Goal: Task Accomplishment & Management: Complete application form

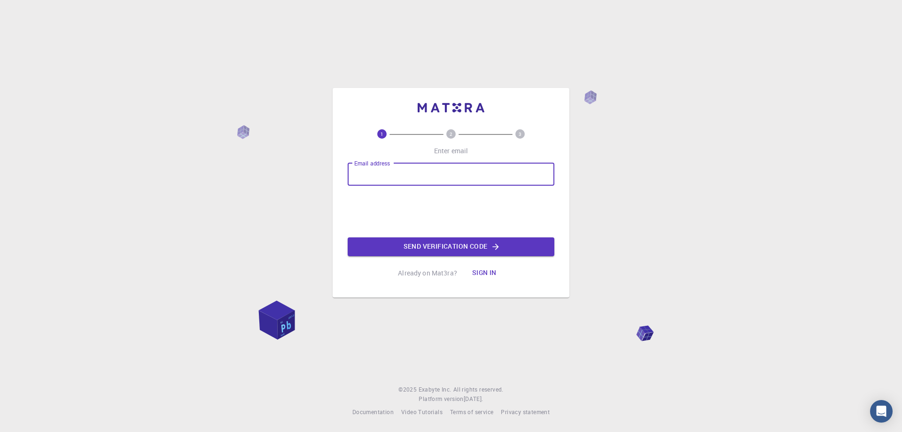
type input "[EMAIL_ADDRESS][DOMAIN_NAME]"
click at [456, 247] on button "Send verification code" at bounding box center [451, 246] width 207 height 19
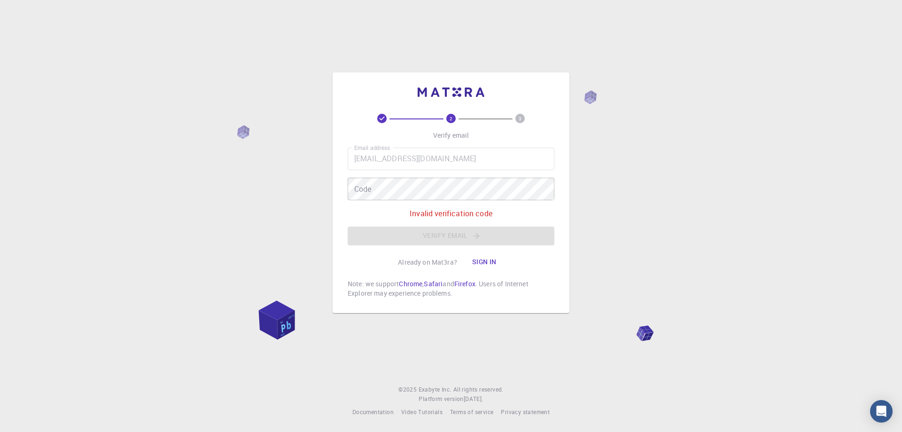
click at [456, 201] on div "Email address [EMAIL_ADDRESS][DOMAIN_NAME] Email address Code Code Invalid veri…" at bounding box center [451, 196] width 207 height 98
click at [479, 260] on button "Sign in" at bounding box center [483, 262] width 39 height 19
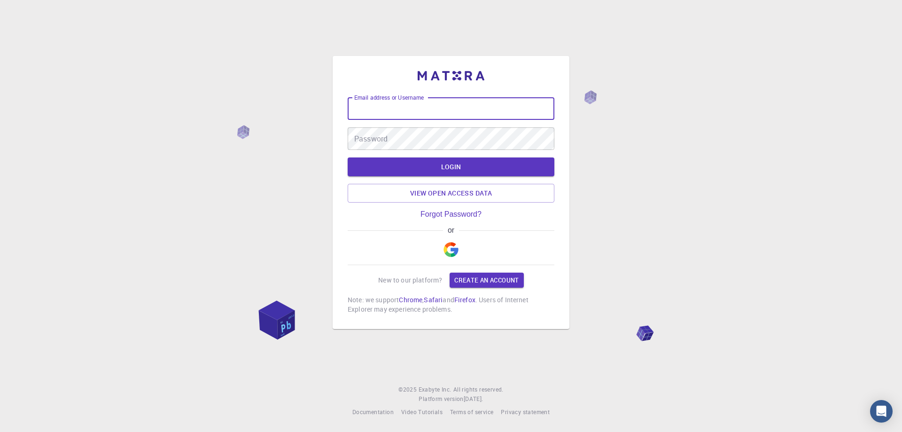
click at [401, 119] on input "Email address or Username" at bounding box center [451, 108] width 207 height 23
click at [453, 253] on img "button" at bounding box center [450, 249] width 15 height 15
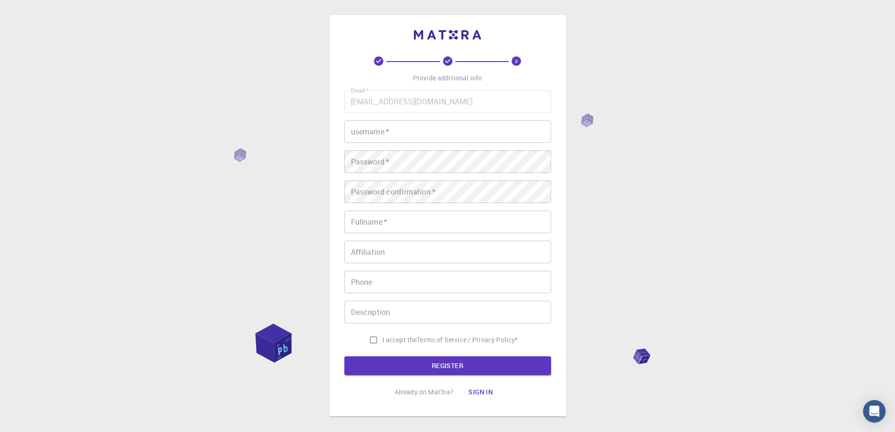
click at [391, 129] on input "username   *" at bounding box center [447, 131] width 207 height 23
click at [395, 127] on input "username   *" at bounding box center [447, 131] width 207 height 23
type input "Khawaja 15"
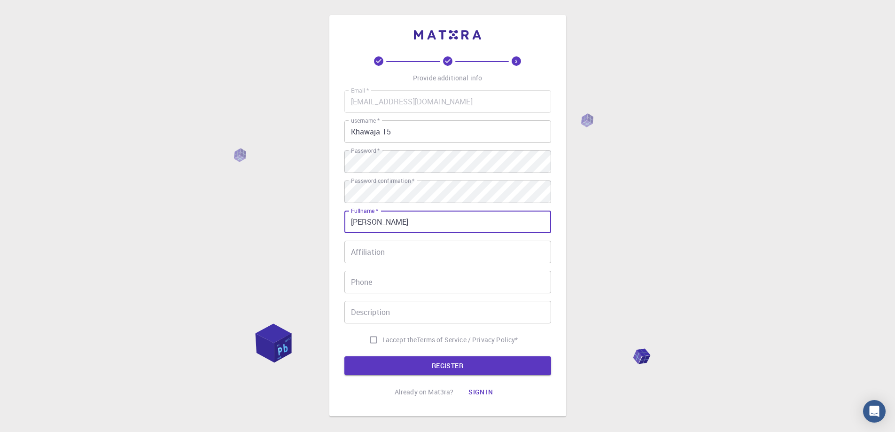
type input "[PERSON_NAME]"
click at [377, 252] on div "Affiliation Affiliation" at bounding box center [447, 251] width 207 height 23
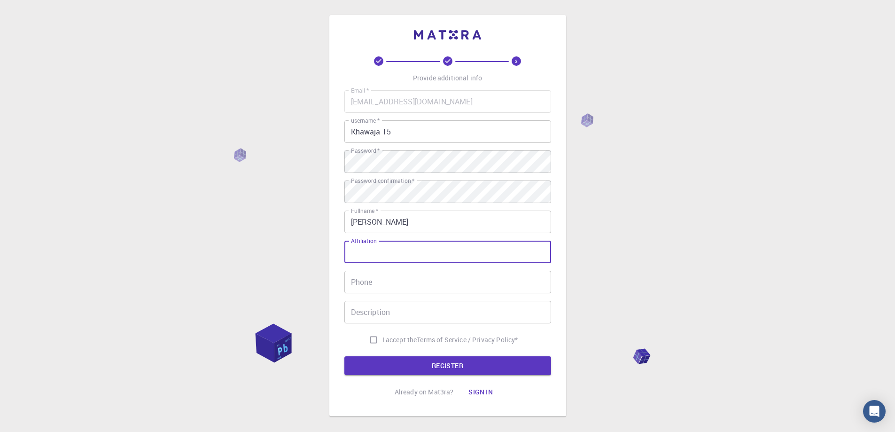
click at [371, 279] on input "Phone" at bounding box center [447, 282] width 207 height 23
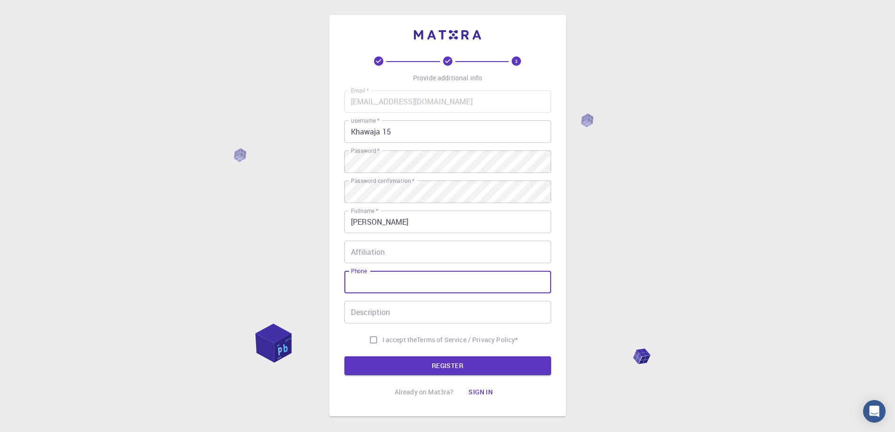
type input "03015550661"
click at [414, 317] on input "Description" at bounding box center [447, 312] width 207 height 23
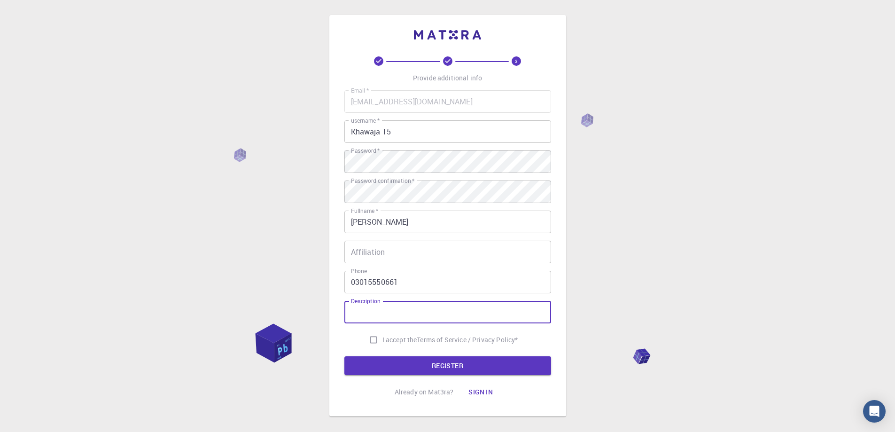
click at [371, 341] on input "I accept the Terms of Service / Privacy Policy *" at bounding box center [373, 340] width 18 height 18
checkbox input "true"
click at [396, 357] on button "REGISTER" at bounding box center [447, 365] width 207 height 19
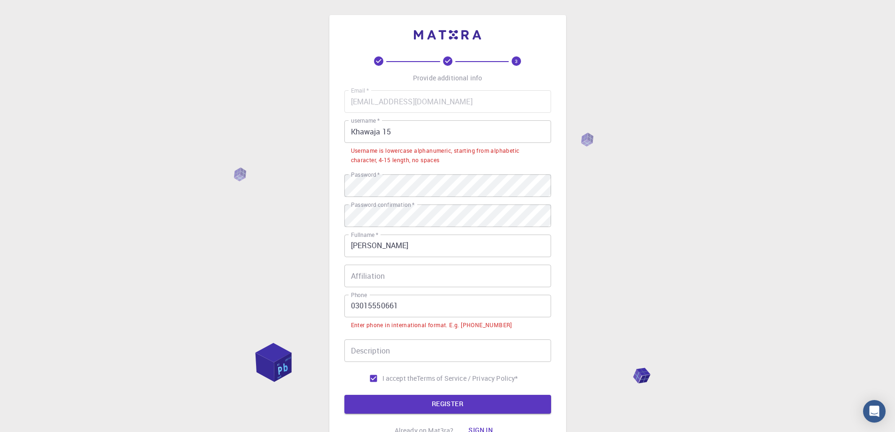
click at [398, 132] on input "Khawaja 15" at bounding box center [447, 131] width 207 height 23
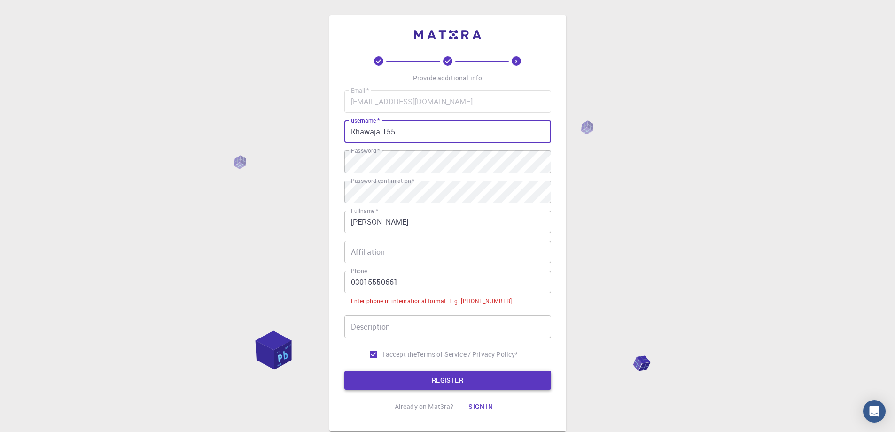
type input "Khawaja 155"
click at [422, 380] on button "REGISTER" at bounding box center [447, 380] width 207 height 19
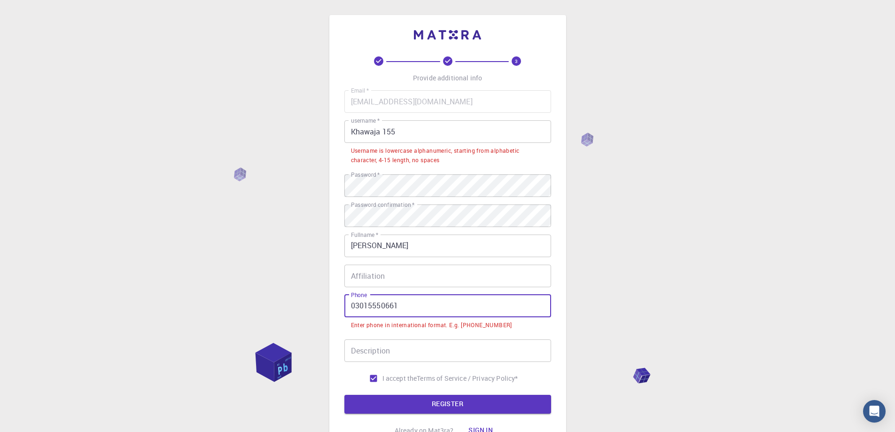
click at [348, 304] on input "03015550661" at bounding box center [447, 305] width 207 height 23
click at [344, 394] on button "REGISTER" at bounding box center [447, 403] width 207 height 19
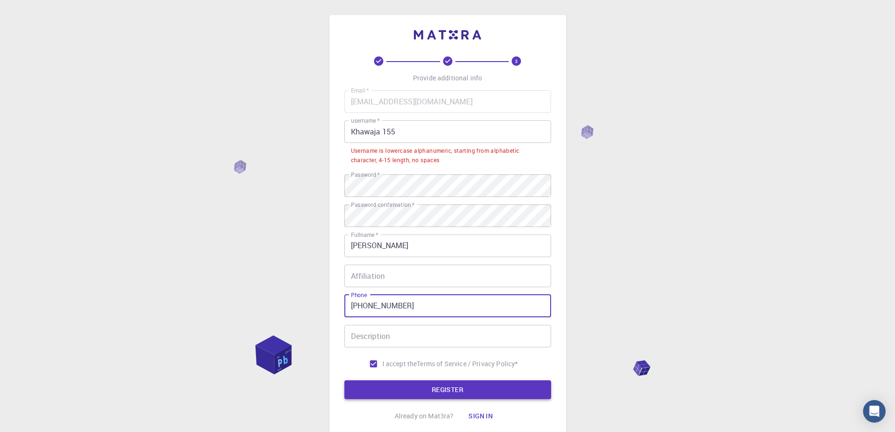
type input "[PHONE_NUMBER]"
click at [418, 396] on button "REGISTER" at bounding box center [447, 389] width 207 height 19
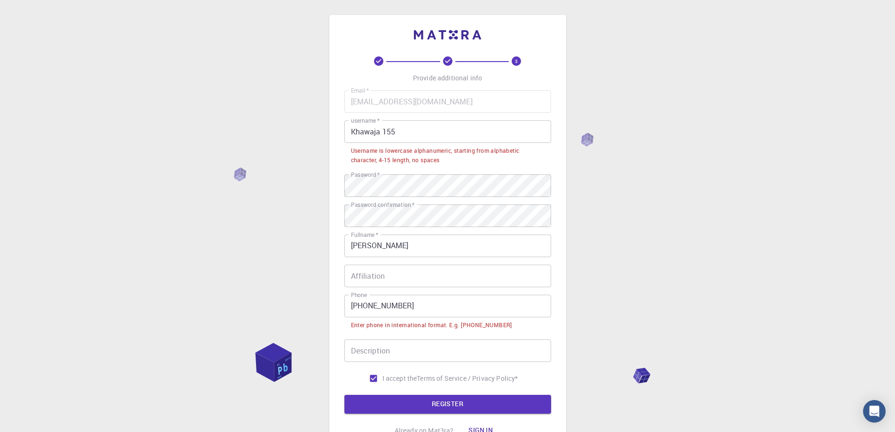
click at [385, 277] on input "Affiliation" at bounding box center [447, 275] width 207 height 23
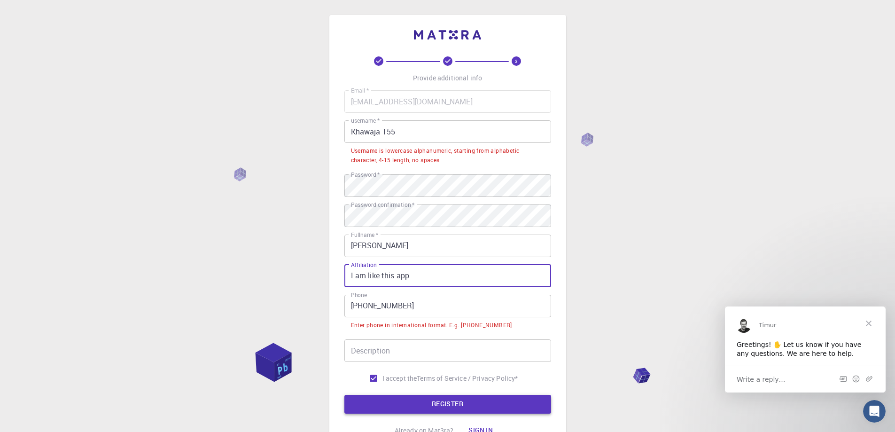
type input "I am like this app"
click at [400, 403] on button "REGISTER" at bounding box center [447, 403] width 207 height 19
click at [438, 308] on input "[PHONE_NUMBER]" at bounding box center [447, 305] width 207 height 23
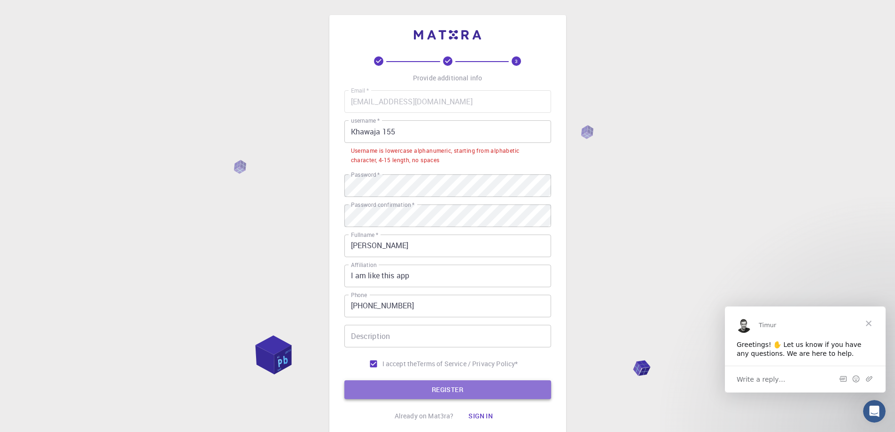
click at [400, 389] on button "REGISTER" at bounding box center [447, 389] width 207 height 19
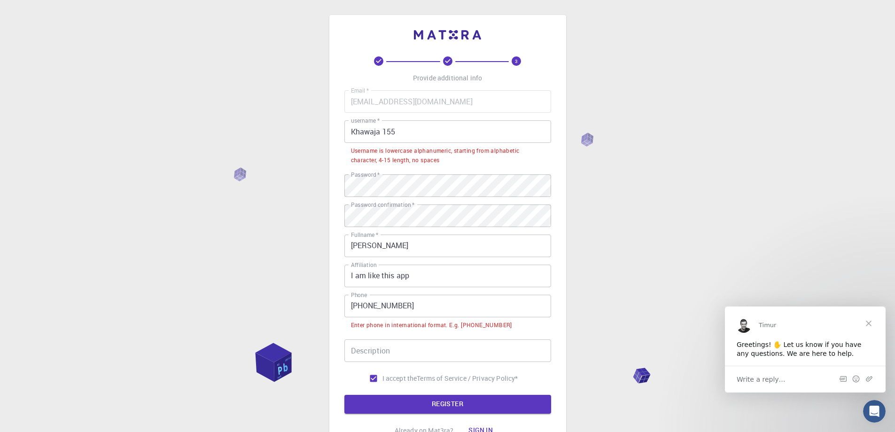
click at [430, 307] on input "[PHONE_NUMBER]" at bounding box center [447, 305] width 207 height 23
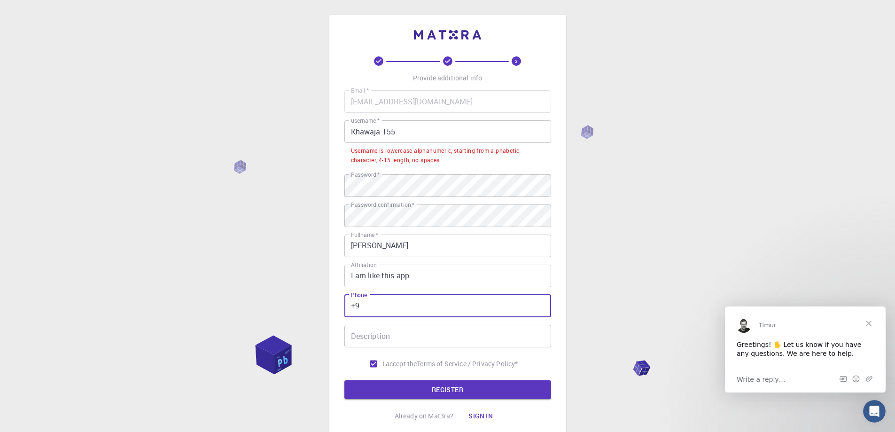
type input "+"
click at [360, 309] on input "Phone" at bounding box center [447, 305] width 207 height 23
click at [414, 384] on button "REGISTER" at bounding box center [447, 389] width 207 height 19
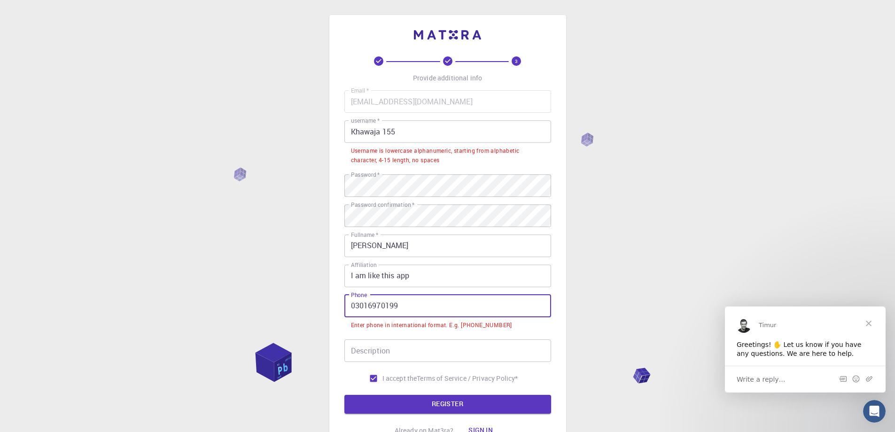
click at [411, 303] on input "03016970199" at bounding box center [447, 305] width 207 height 23
type input "301697019"
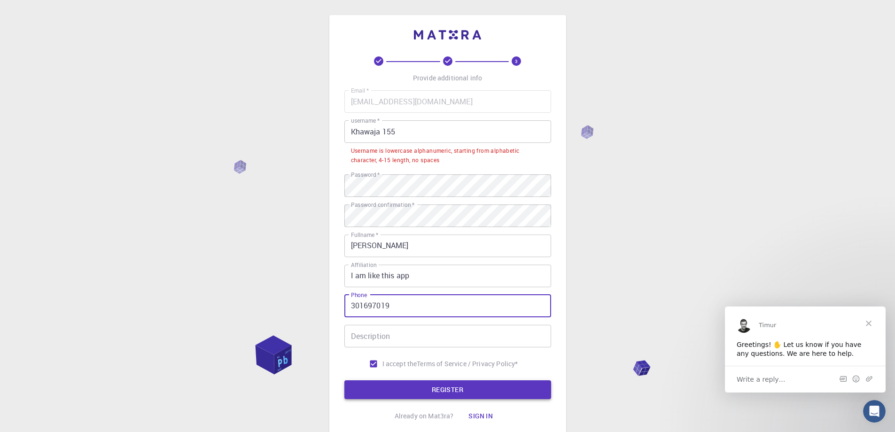
click at [425, 389] on button "REGISTER" at bounding box center [447, 389] width 207 height 19
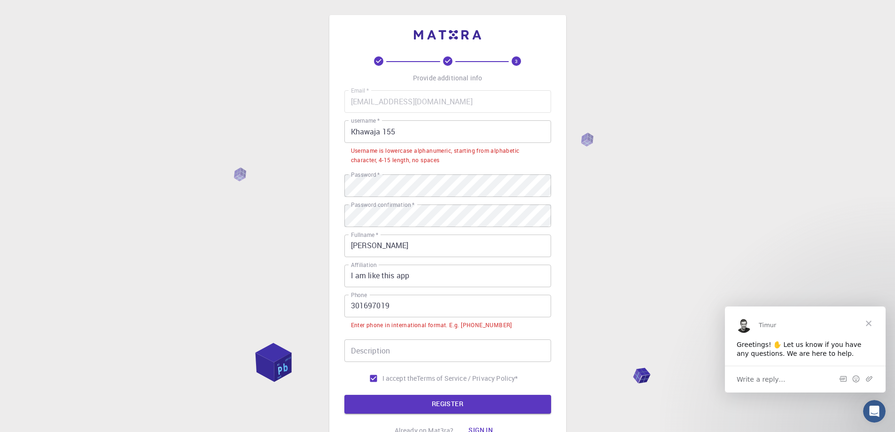
click at [349, 304] on input "301697019" at bounding box center [447, 305] width 207 height 23
click at [384, 351] on input "Description" at bounding box center [447, 350] width 207 height 23
type input "ffff like that"
click at [402, 397] on button "REGISTER" at bounding box center [447, 403] width 207 height 19
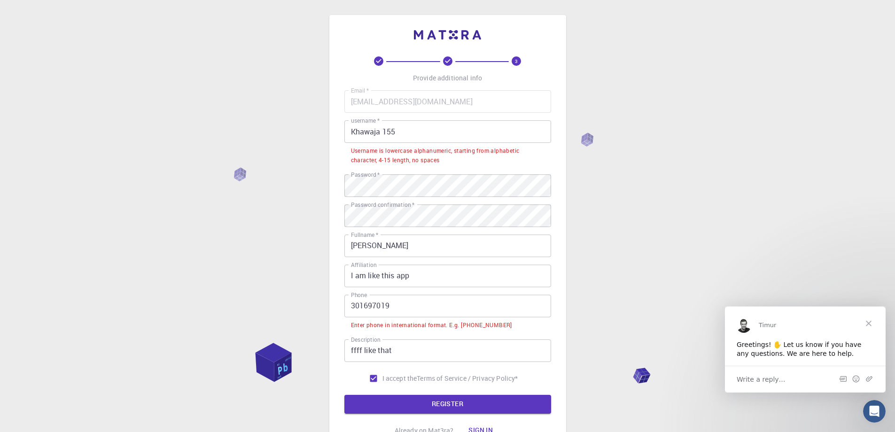
click at [408, 131] on input "Khawaja 155" at bounding box center [447, 131] width 207 height 23
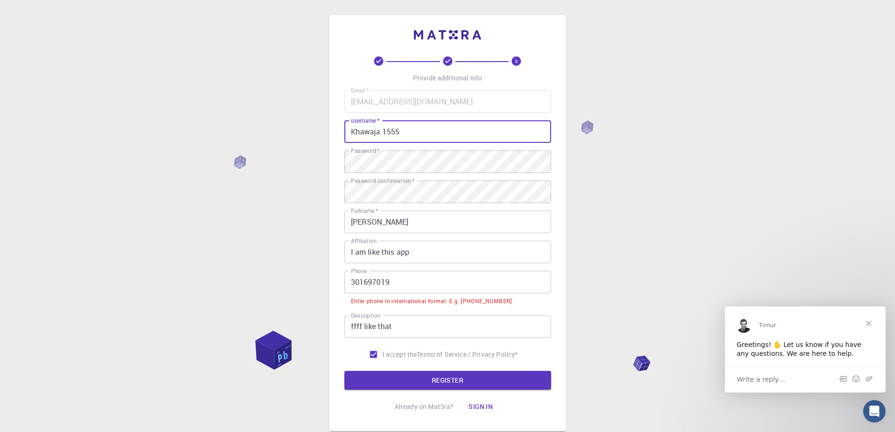
type input "Khawaja 1555"
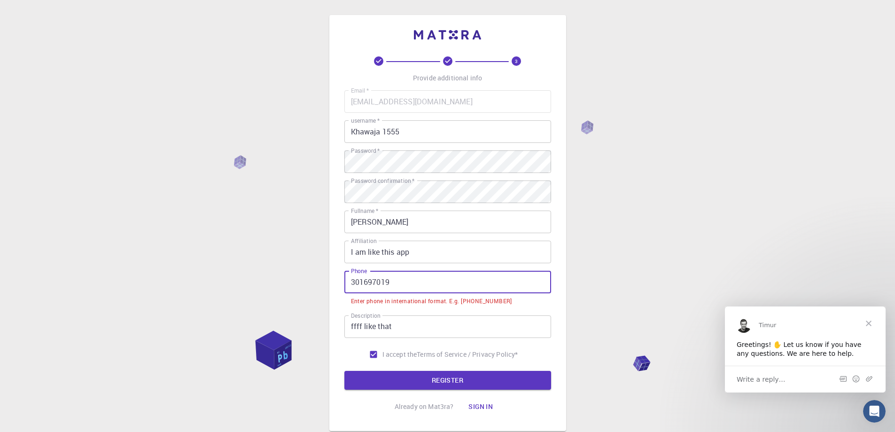
click at [400, 285] on input "301697019" at bounding box center [447, 282] width 207 height 23
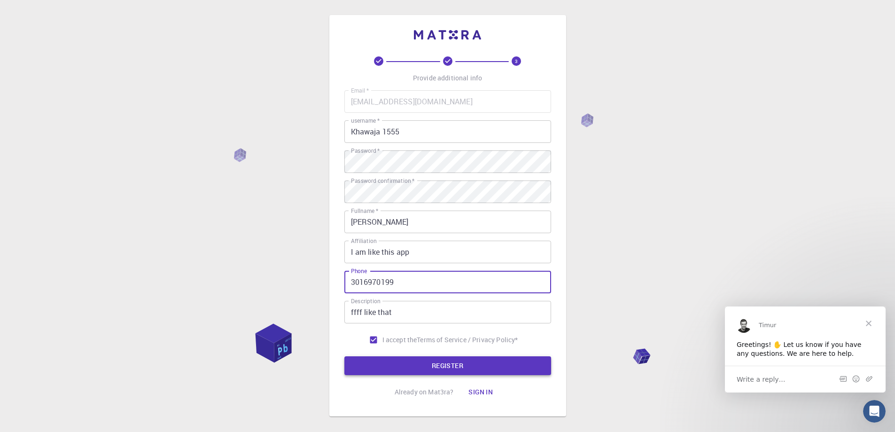
type input "3016970199"
click at [406, 363] on button "REGISTER" at bounding box center [447, 365] width 207 height 19
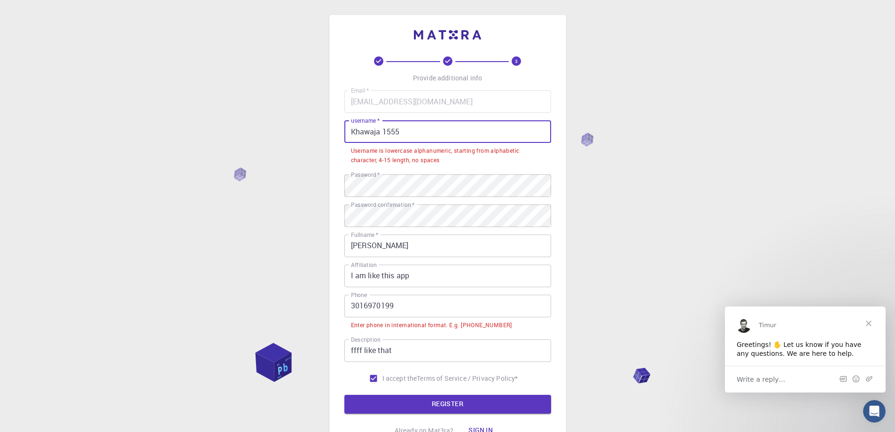
click at [428, 132] on input "Khawaja 1555" at bounding box center [447, 131] width 207 height 23
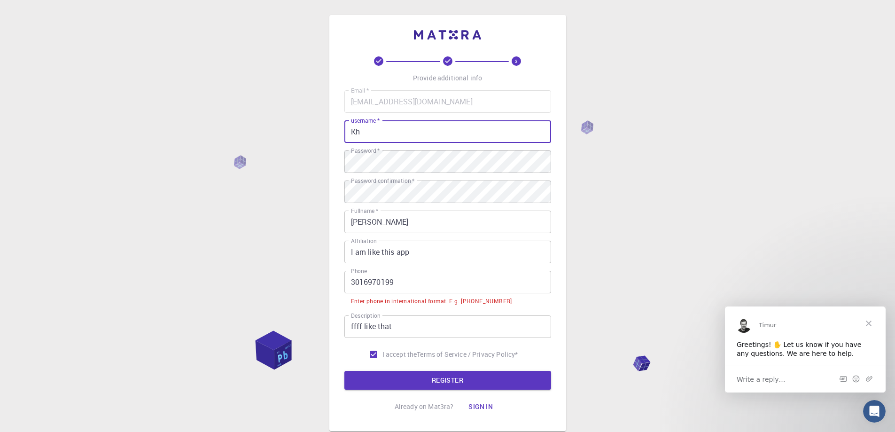
type input "K"
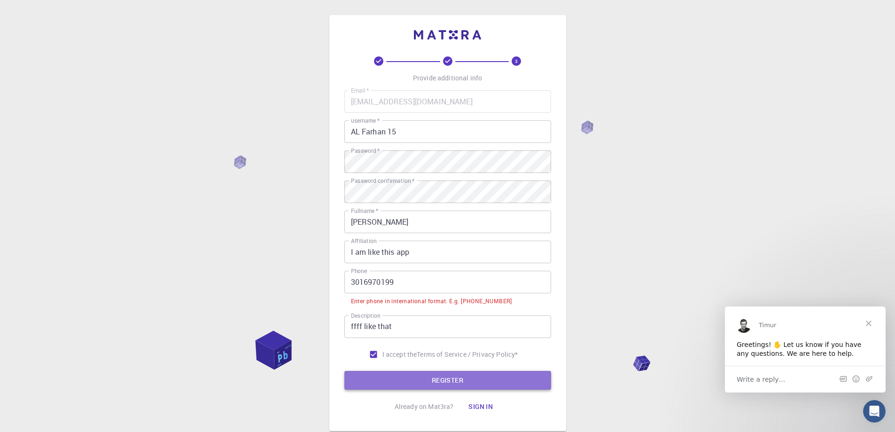
click at [398, 381] on button "REGISTER" at bounding box center [447, 380] width 207 height 19
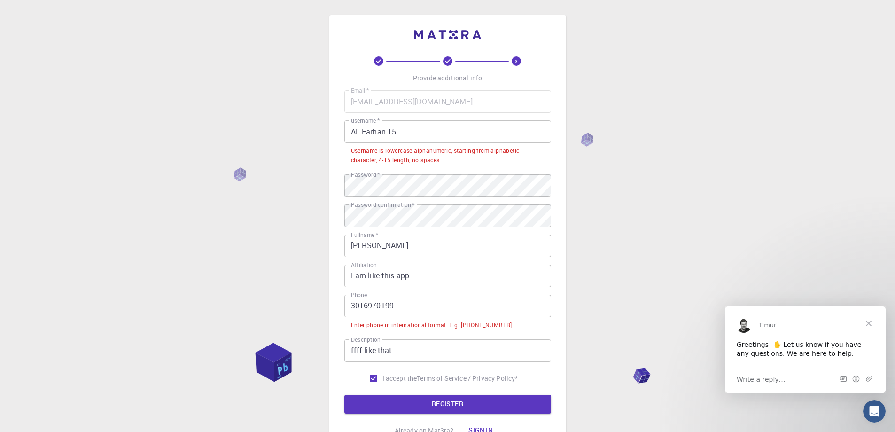
click at [407, 138] on input "AL Farhan 15" at bounding box center [447, 131] width 207 height 23
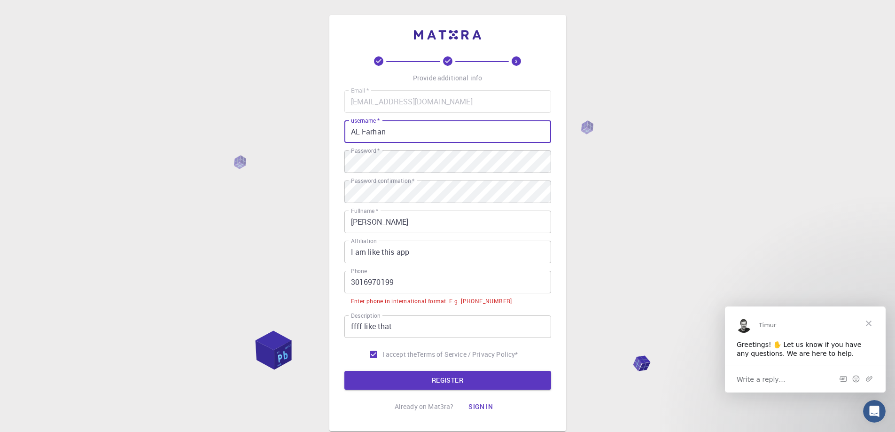
drag, startPoint x: 394, startPoint y: 128, endPoint x: 392, endPoint y: 133, distance: 5.5
click at [392, 133] on input "AL Farhan" at bounding box center [447, 131] width 207 height 23
type input "AL Farhan 💕"
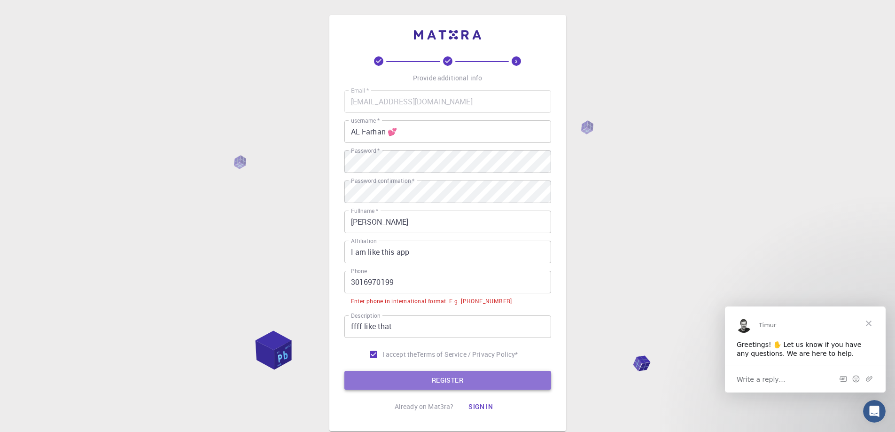
click at [408, 382] on button "REGISTER" at bounding box center [447, 380] width 207 height 19
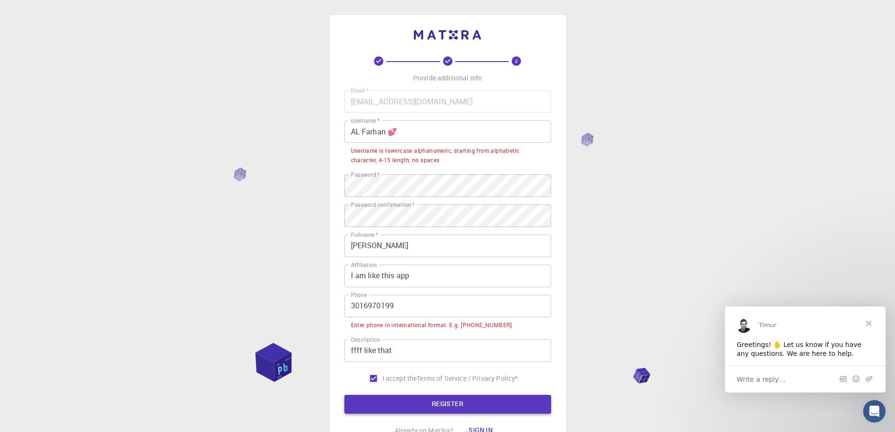
click at [408, 382] on span "I accept the" at bounding box center [399, 377] width 35 height 9
click at [382, 382] on input "I accept the Terms of Service / Privacy Policy *" at bounding box center [373, 378] width 18 height 18
click at [408, 382] on span "I accept the" at bounding box center [399, 377] width 35 height 9
click at [382, 382] on input "I accept the Terms of Service / Privacy Policy *" at bounding box center [373, 378] width 18 height 18
checkbox input "true"
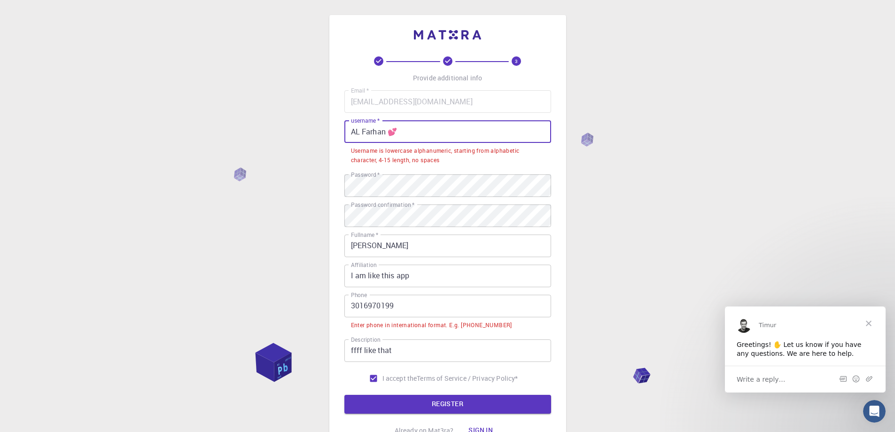
click at [409, 128] on input "AL Farhan 💕" at bounding box center [447, 131] width 207 height 23
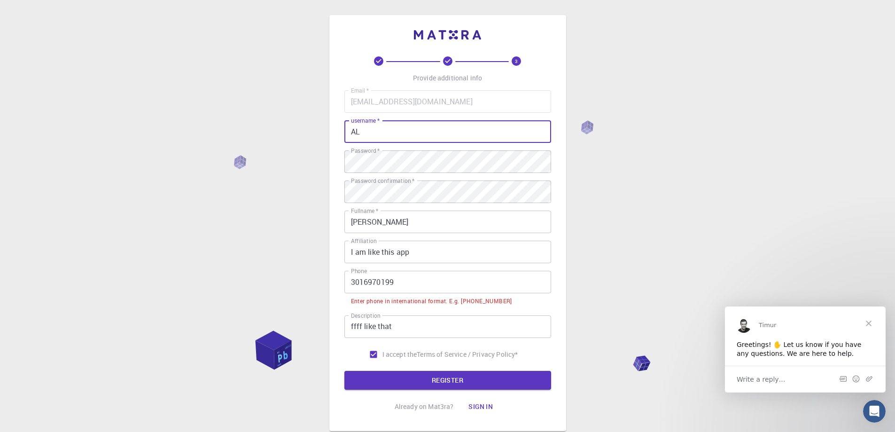
type input "A"
type input "Farhan105"
click at [435, 385] on button "REGISTER" at bounding box center [447, 380] width 207 height 19
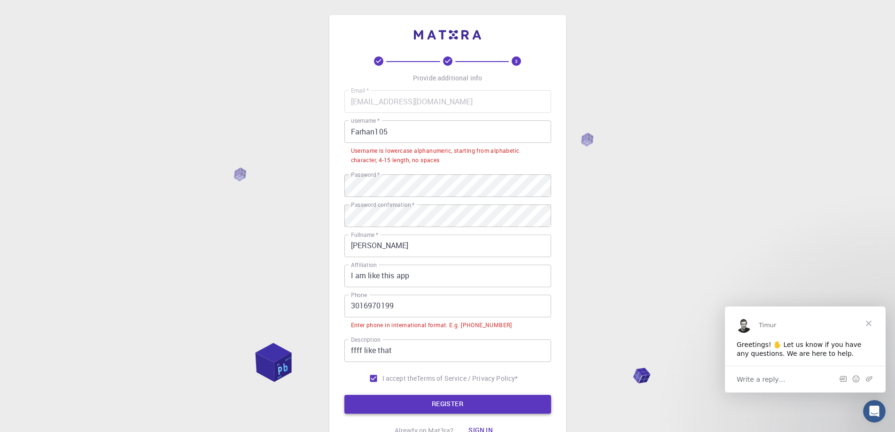
click at [435, 385] on label "I accept the Terms of Service / Privacy Policy *" at bounding box center [441, 378] width 154 height 18
click at [382, 385] on input "I accept the Terms of Service / Privacy Policy *" at bounding box center [373, 378] width 18 height 18
checkbox input "false"
click at [396, 132] on input "Farhan105" at bounding box center [447, 131] width 207 height 23
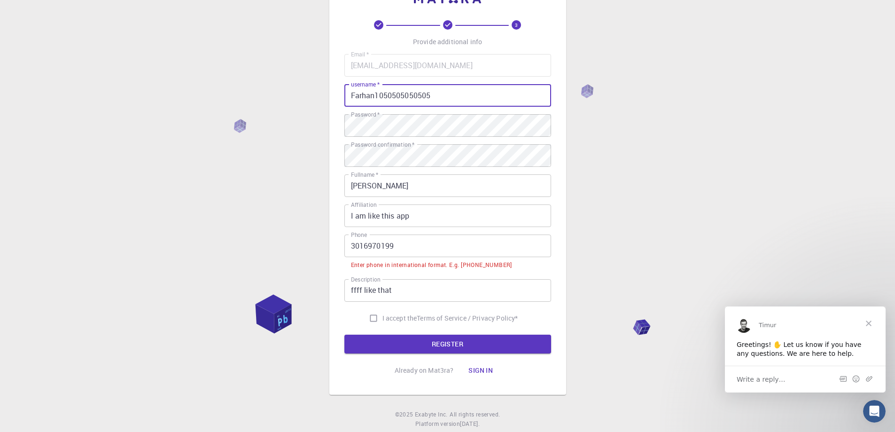
scroll to position [47, 0]
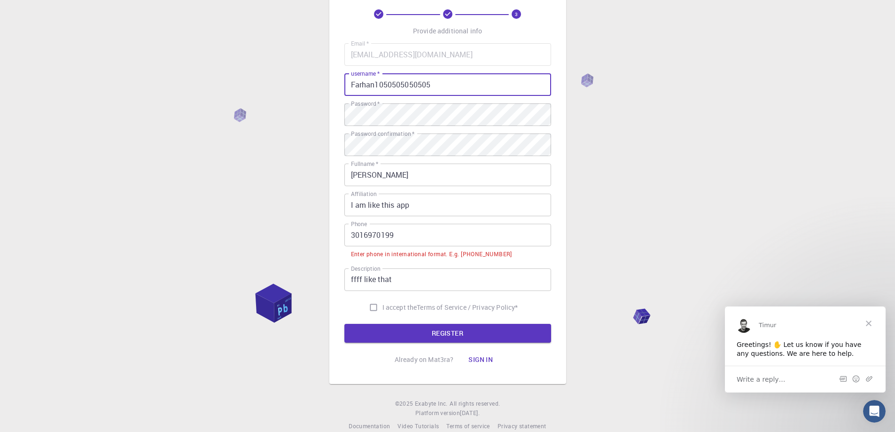
type input "Farhan1050505050505"
click at [394, 334] on button "REGISTER" at bounding box center [447, 333] width 207 height 19
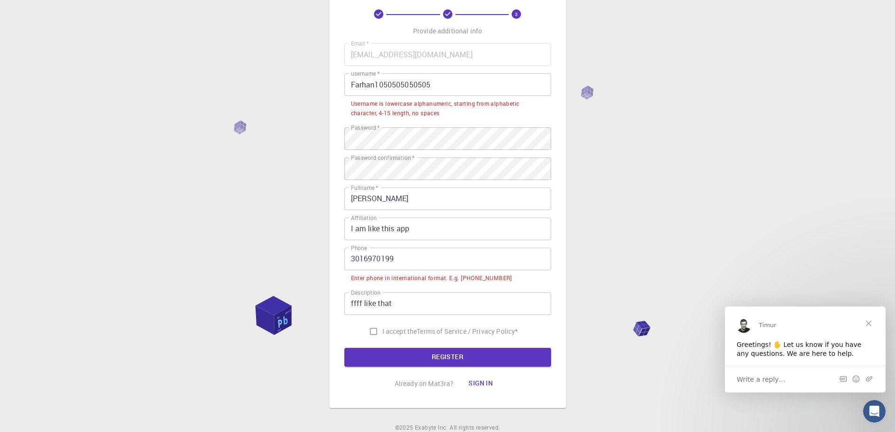
click at [393, 334] on span "I accept the" at bounding box center [399, 330] width 35 height 9
click at [382, 334] on input "I accept the Terms of Service / Privacy Policy *" at bounding box center [373, 331] width 18 height 18
checkbox input "true"
click at [402, 253] on input "3016970199" at bounding box center [447, 258] width 207 height 23
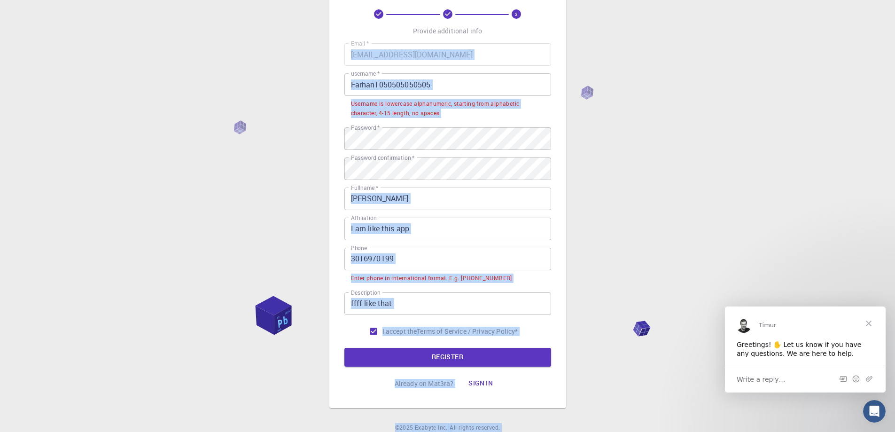
click at [0, 172] on div "3 Provide additional info Email   * [EMAIL_ADDRESS][DOMAIN_NAME] Email   * user…" at bounding box center [447, 211] width 895 height 516
click at [662, 202] on div "3 Provide additional info Email   * [EMAIL_ADDRESS][DOMAIN_NAME] Email   * user…" at bounding box center [447, 211] width 895 height 516
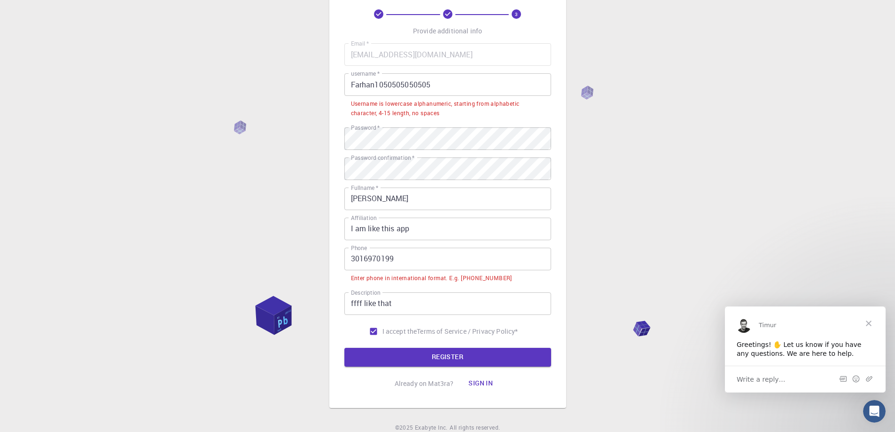
click at [441, 84] on input "Farhan1050505050505" at bounding box center [447, 84] width 207 height 23
type input "Farhan105050505050"
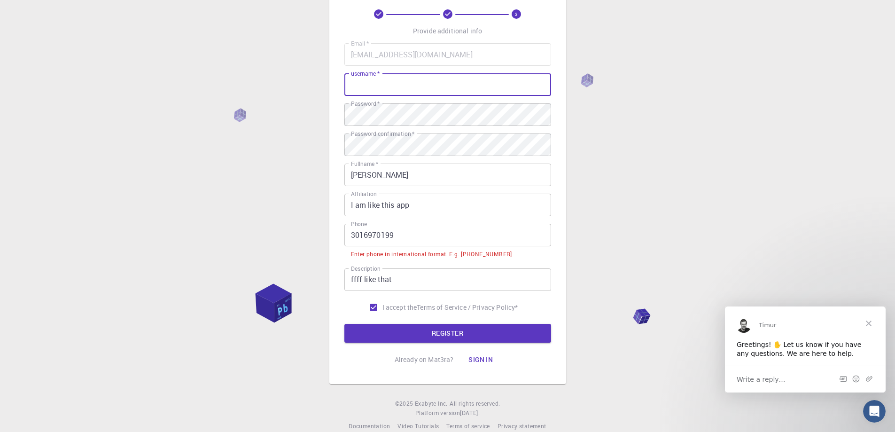
click at [379, 84] on input "username   *" at bounding box center [447, 84] width 207 height 23
type input "Khawaja 15"
click at [408, 230] on input "3016970199" at bounding box center [447, 235] width 207 height 23
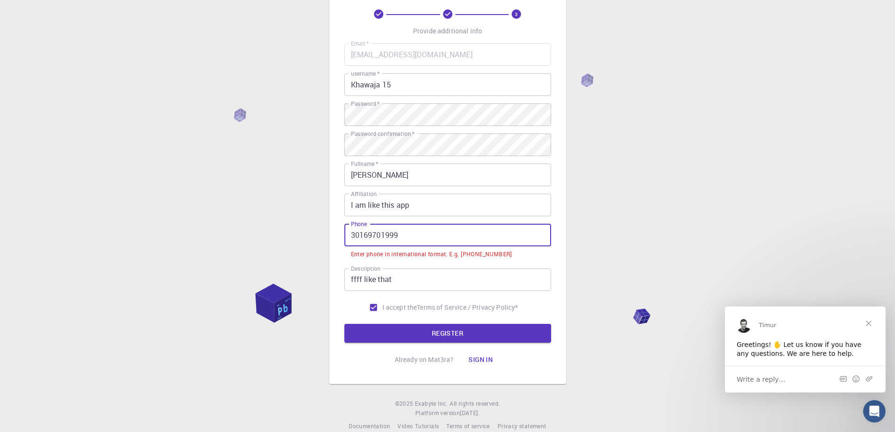
scroll to position [46, 0]
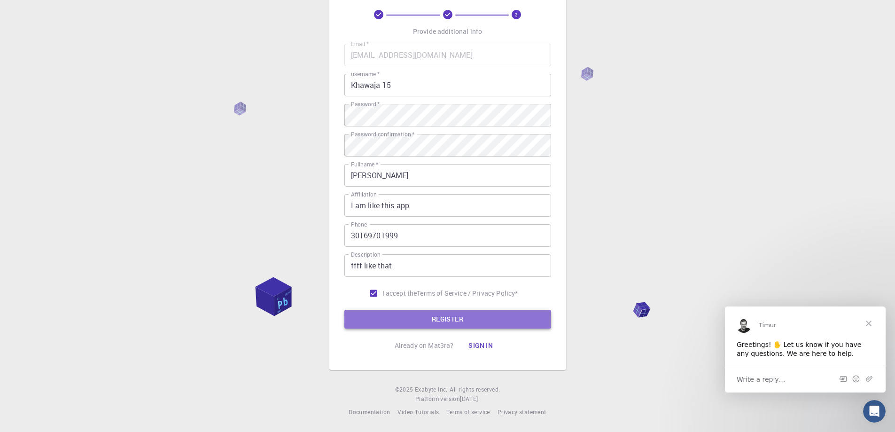
click at [396, 321] on button "REGISTER" at bounding box center [447, 318] width 207 height 19
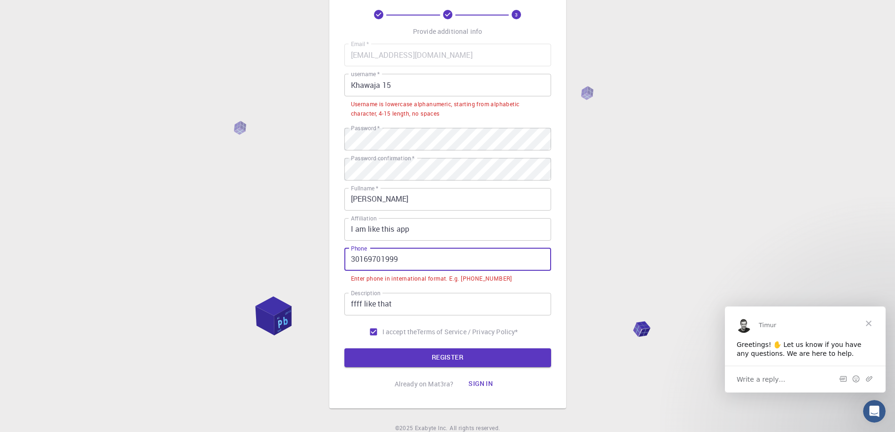
click at [411, 256] on input "30169701999" at bounding box center [447, 259] width 207 height 23
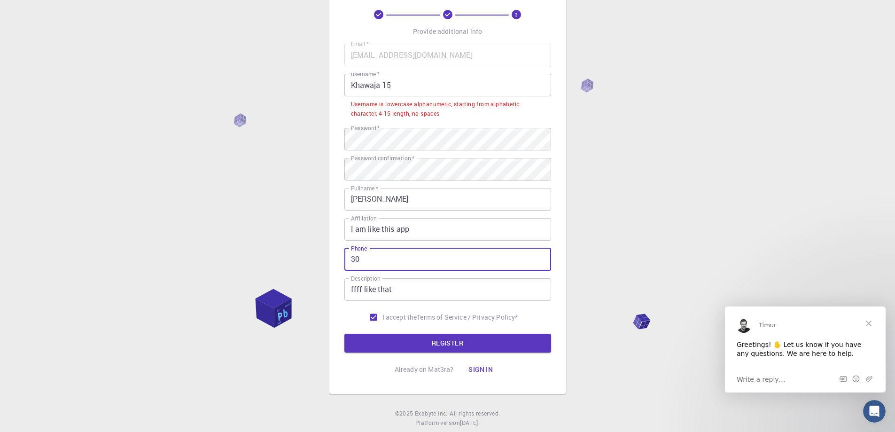
type input "3"
click at [423, 339] on button "REGISTER" at bounding box center [447, 342] width 207 height 19
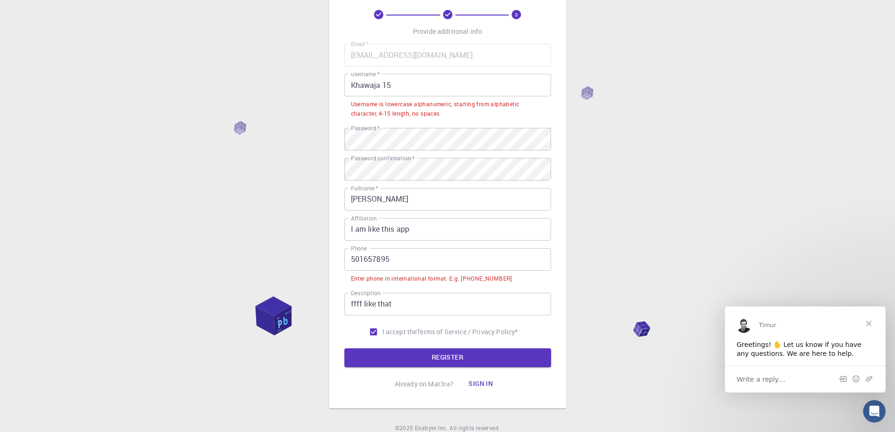
click at [403, 269] on input "501657895" at bounding box center [447, 259] width 207 height 23
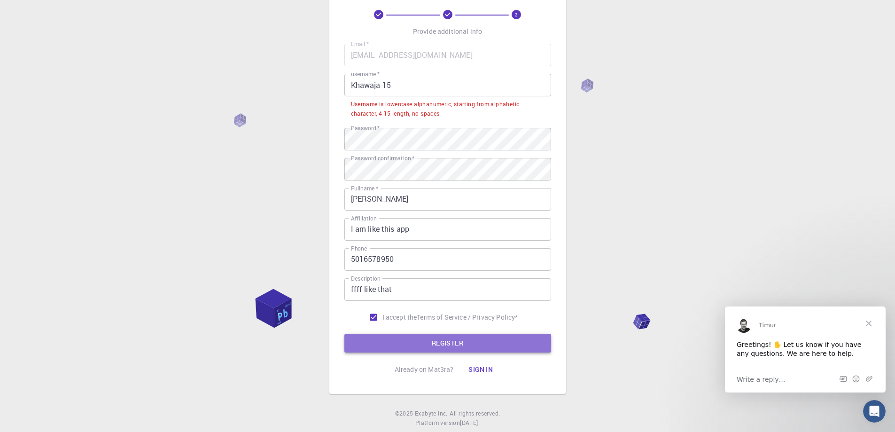
click at [427, 347] on button "REGISTER" at bounding box center [447, 342] width 207 height 19
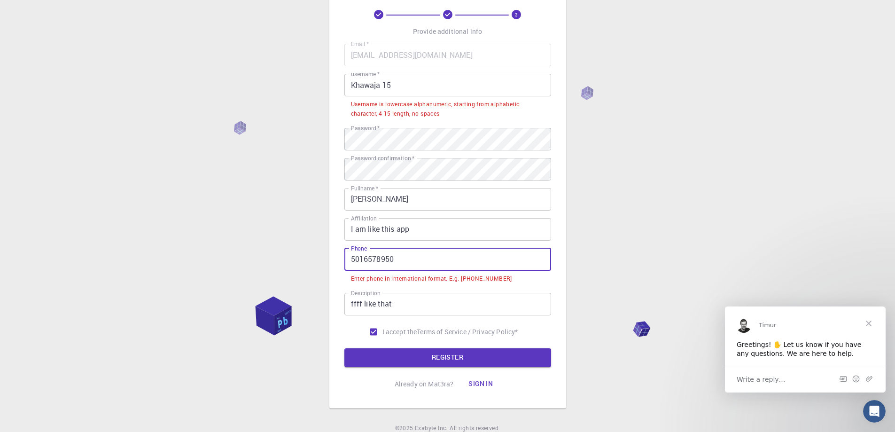
click at [398, 258] on input "5016578950" at bounding box center [447, 259] width 207 height 23
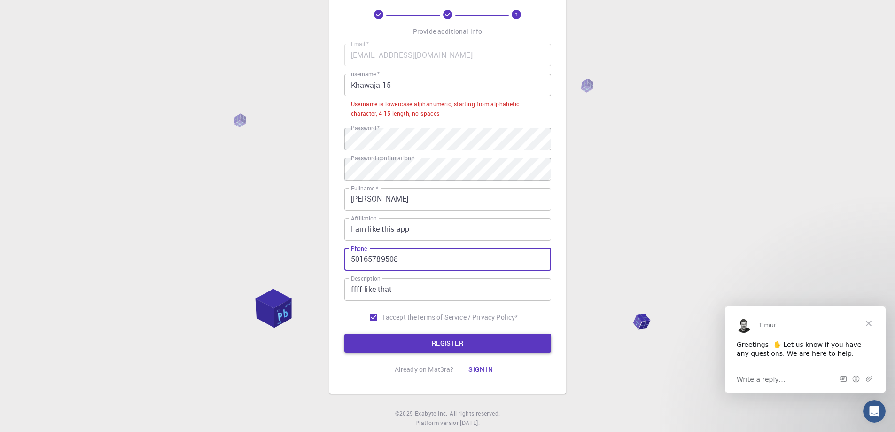
type input "50165789508"
click at [427, 343] on button "REGISTER" at bounding box center [447, 342] width 207 height 19
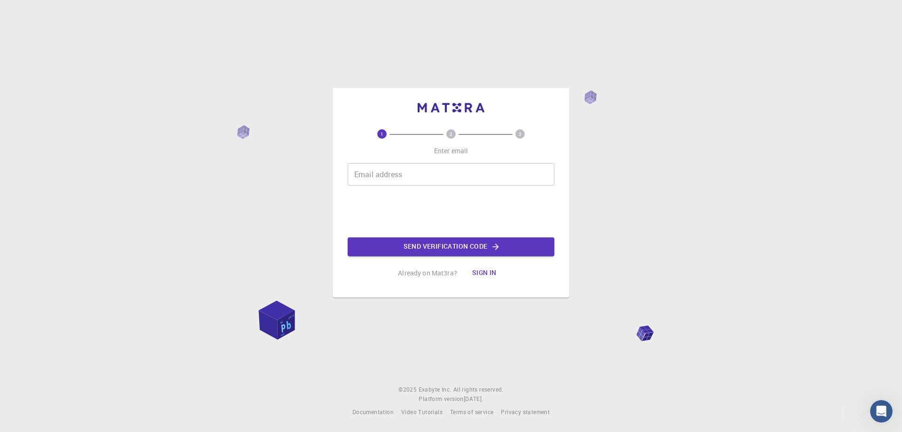
click at [399, 176] on div "Email address Email address" at bounding box center [451, 174] width 207 height 23
